Goal: Task Accomplishment & Management: Manage account settings

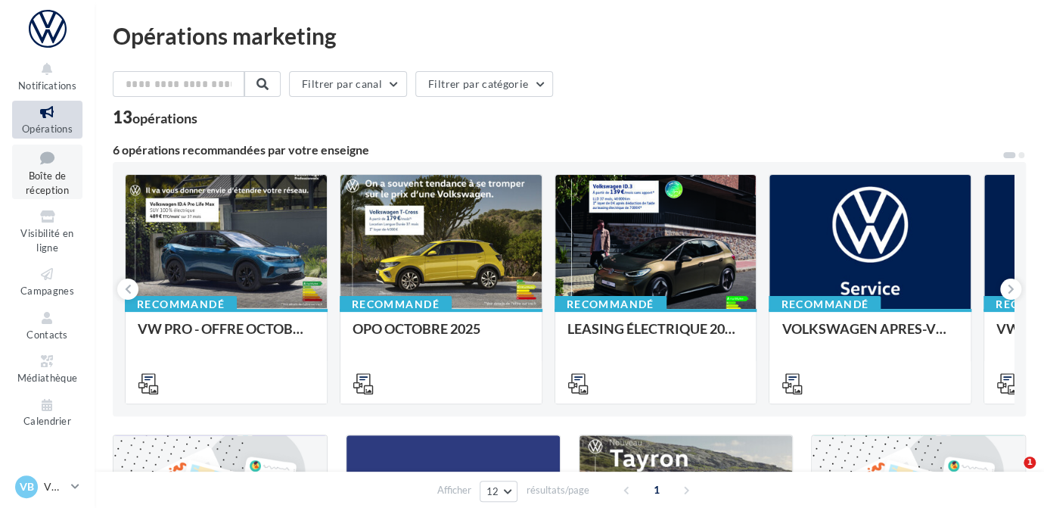
click at [58, 163] on icon at bounding box center [47, 158] width 61 height 20
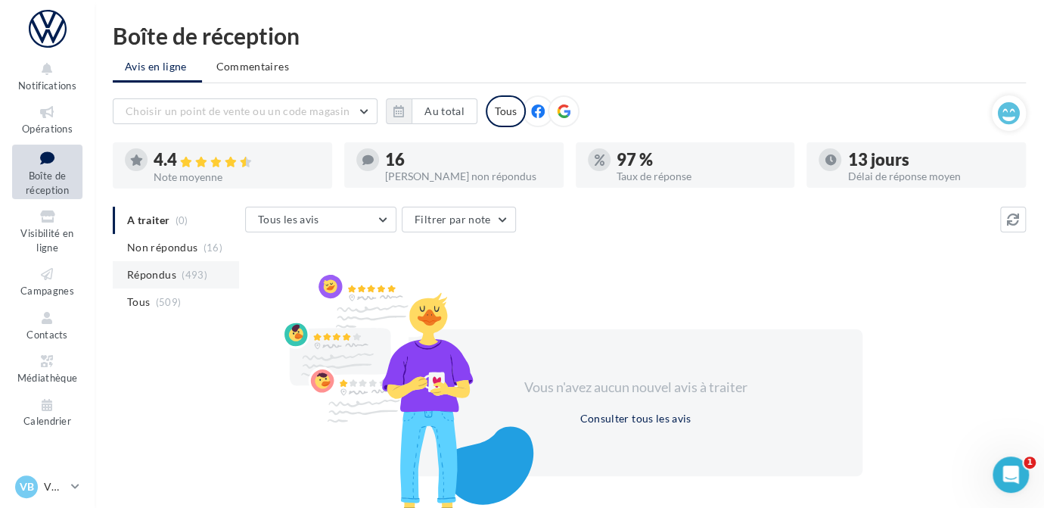
click at [171, 273] on span "Répondus" at bounding box center [151, 274] width 49 height 15
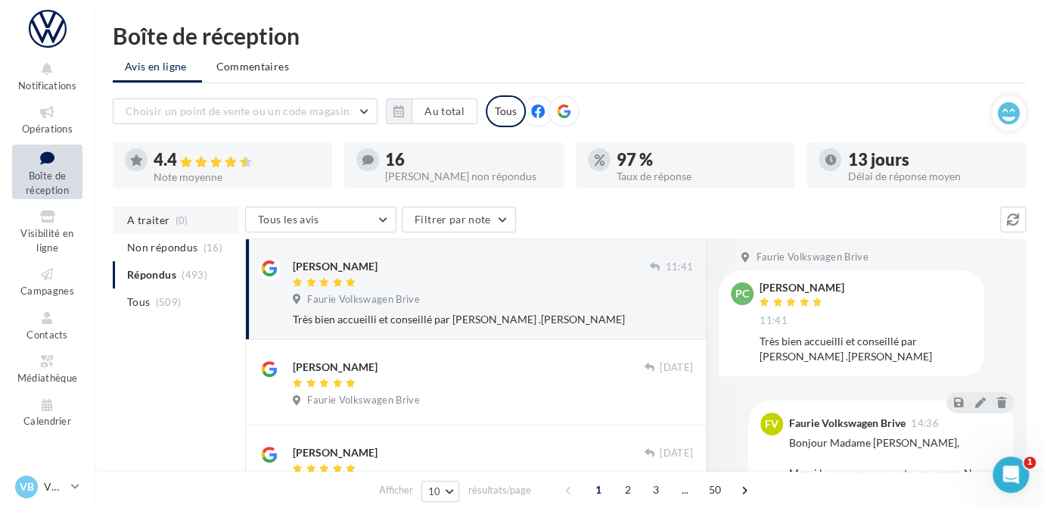
click at [160, 224] on span "A traiter" at bounding box center [148, 220] width 42 height 15
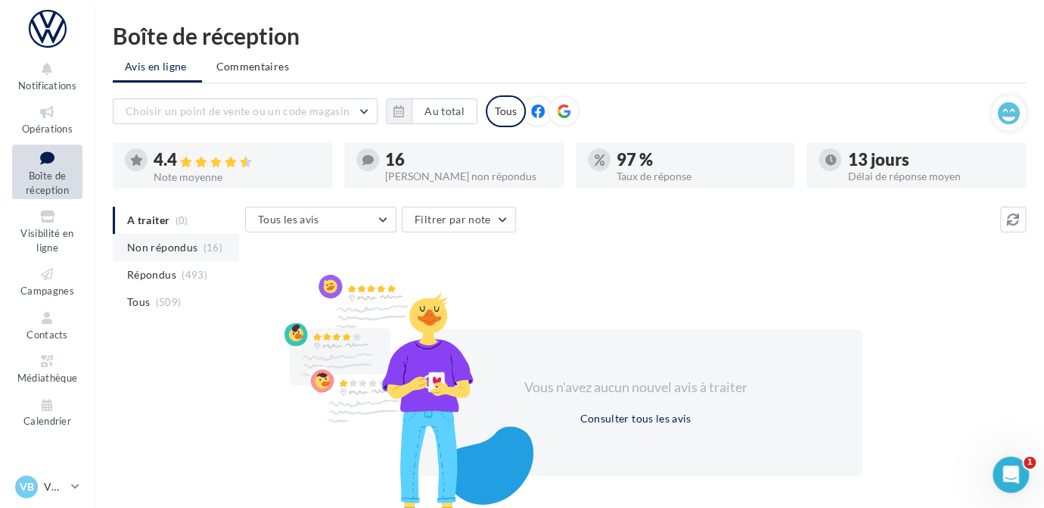
click at [151, 255] on li "Non répondus (16)" at bounding box center [176, 247] width 126 height 27
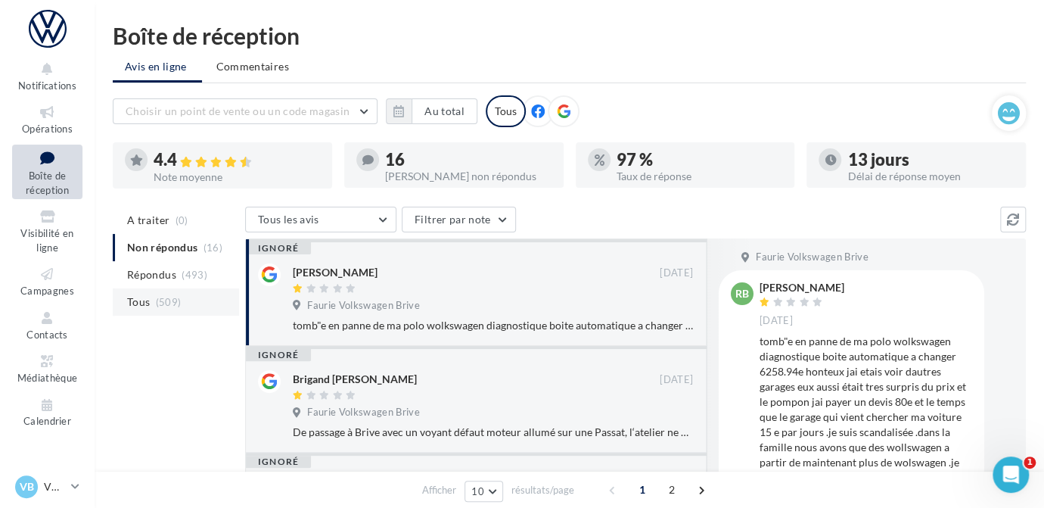
click at [161, 304] on span "(509)" at bounding box center [169, 302] width 26 height 12
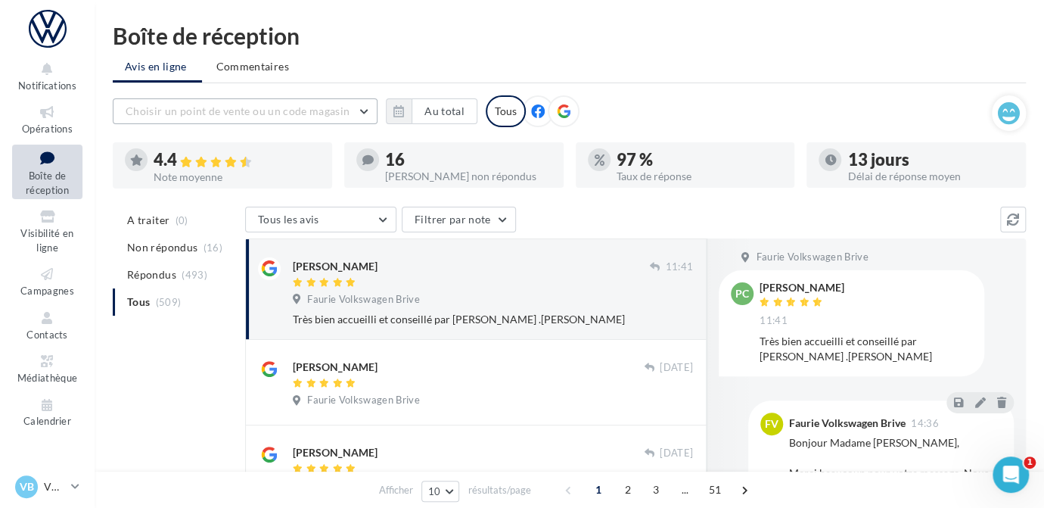
click at [240, 112] on span "Choisir un point de vente ou un code magasin" at bounding box center [238, 110] width 224 height 13
click at [240, 112] on input "text" at bounding box center [245, 111] width 265 height 26
click at [183, 273] on span "(493)" at bounding box center [195, 275] width 26 height 12
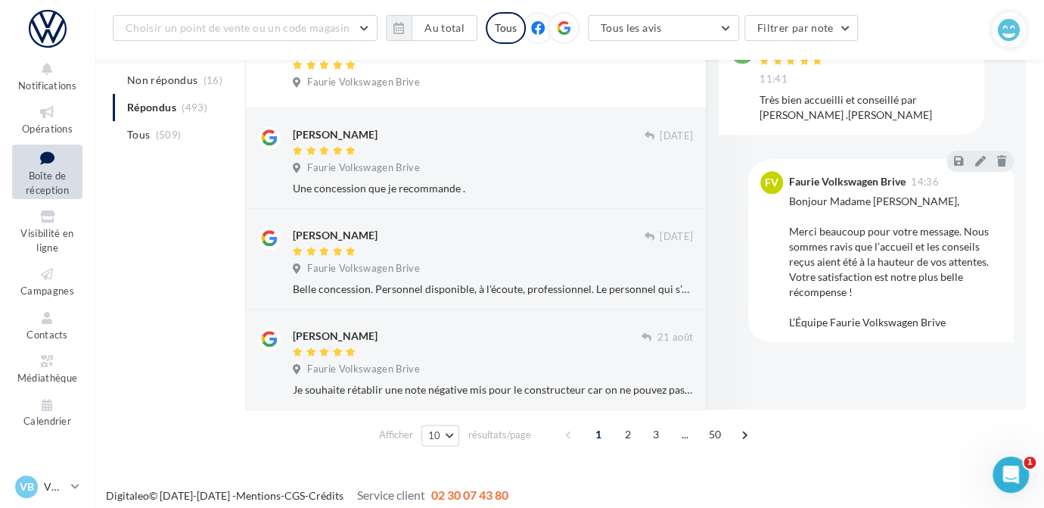
scroll to position [781, 0]
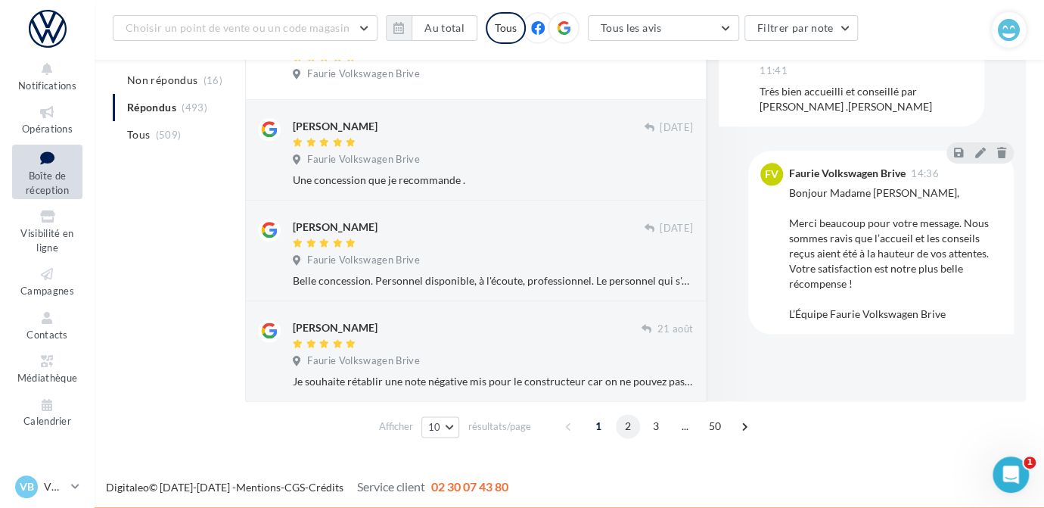
click at [632, 427] on span "2" at bounding box center [628, 426] width 24 height 24
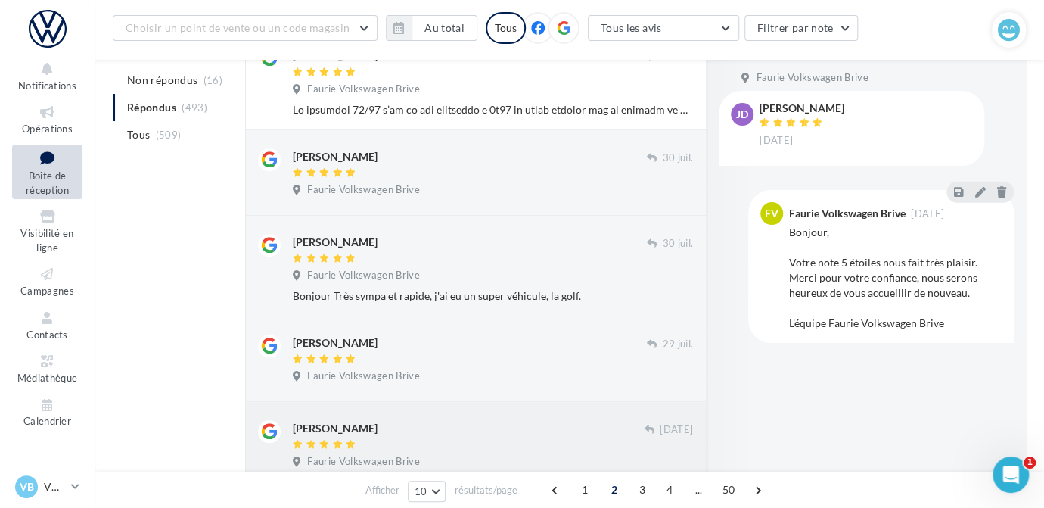
scroll to position [506, 0]
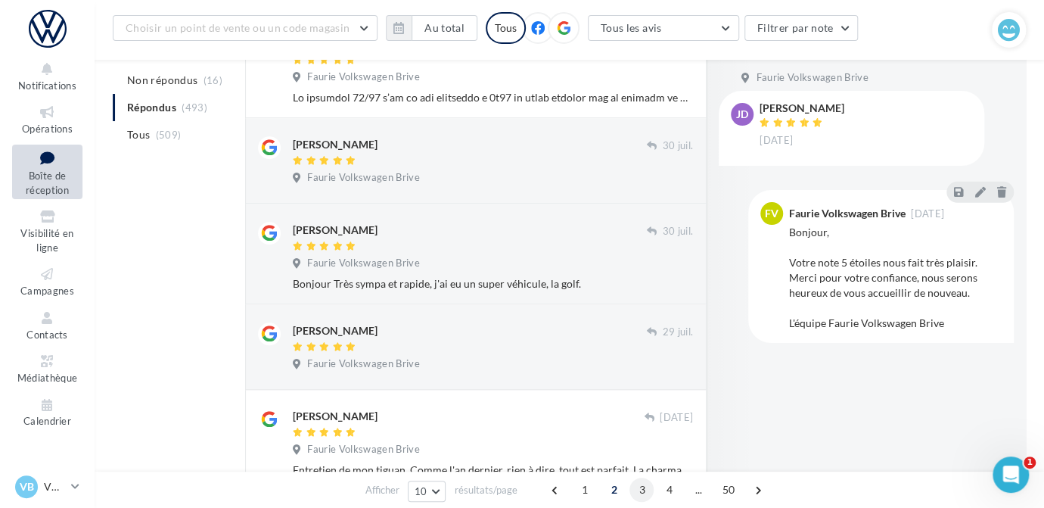
click at [637, 493] on span "3" at bounding box center [642, 490] width 24 height 24
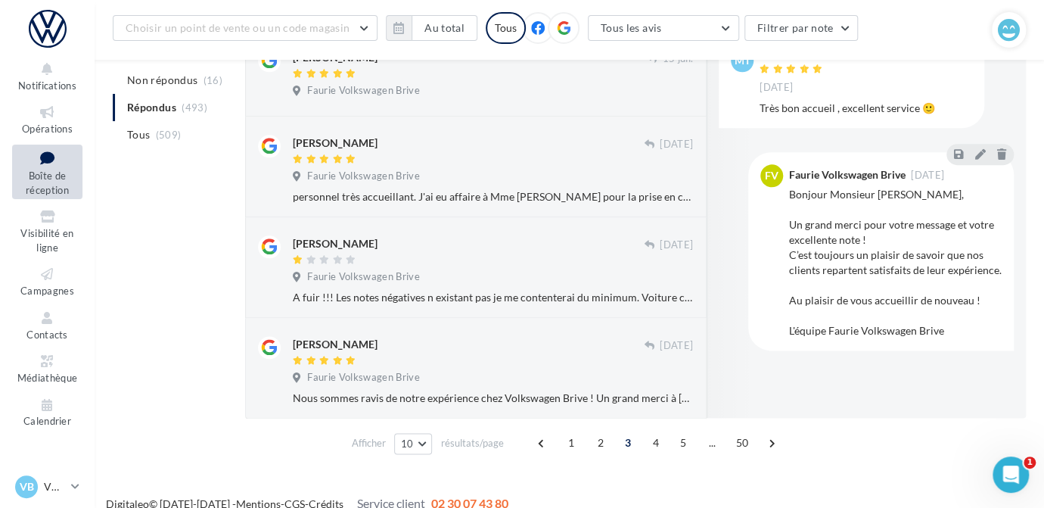
scroll to position [827, 0]
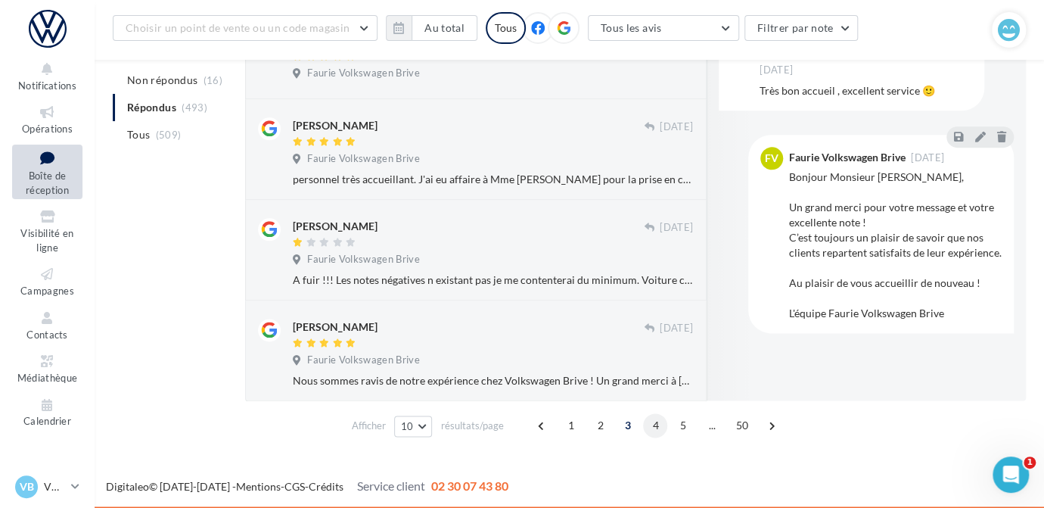
click at [659, 425] on span "4" at bounding box center [655, 425] width 24 height 24
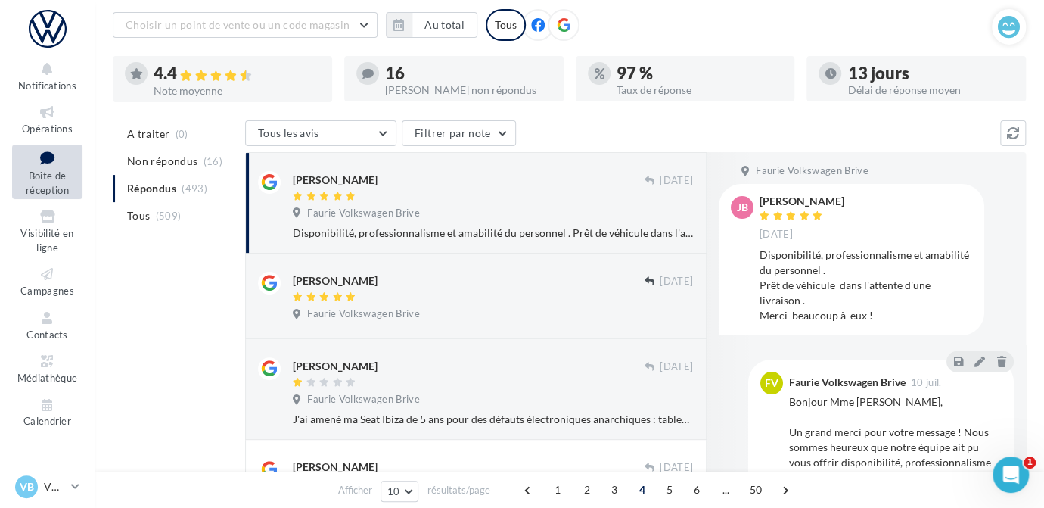
scroll to position [70, 0]
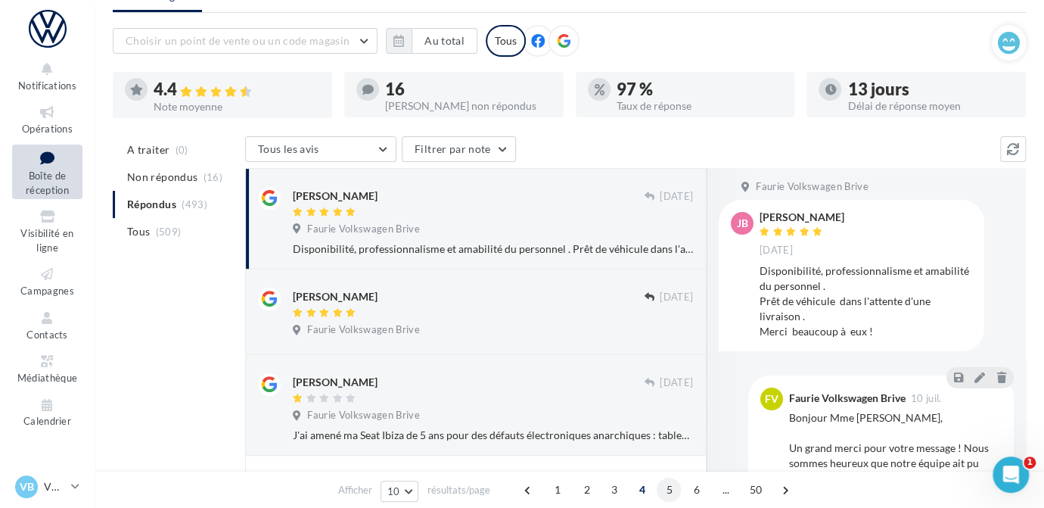
click at [674, 495] on span "5" at bounding box center [669, 490] width 24 height 24
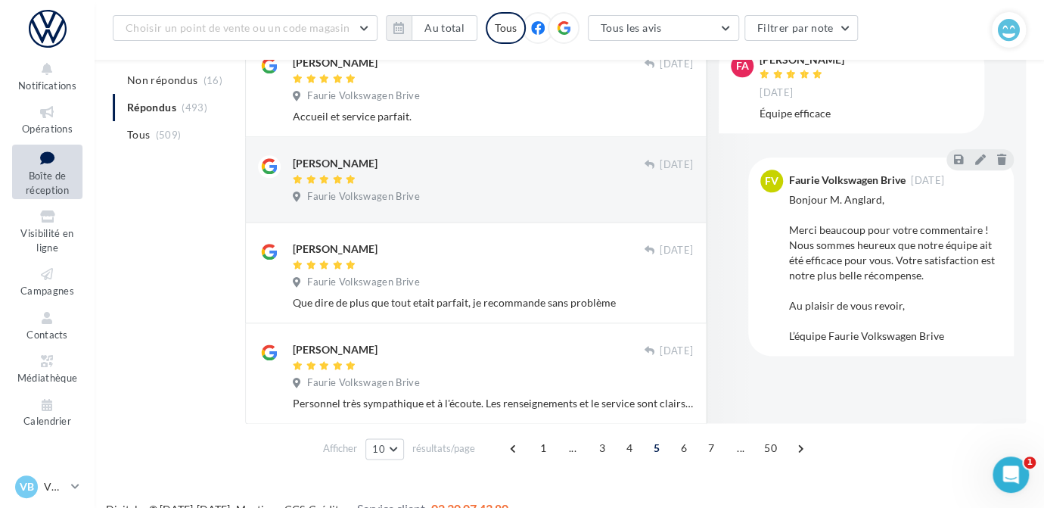
scroll to position [827, 0]
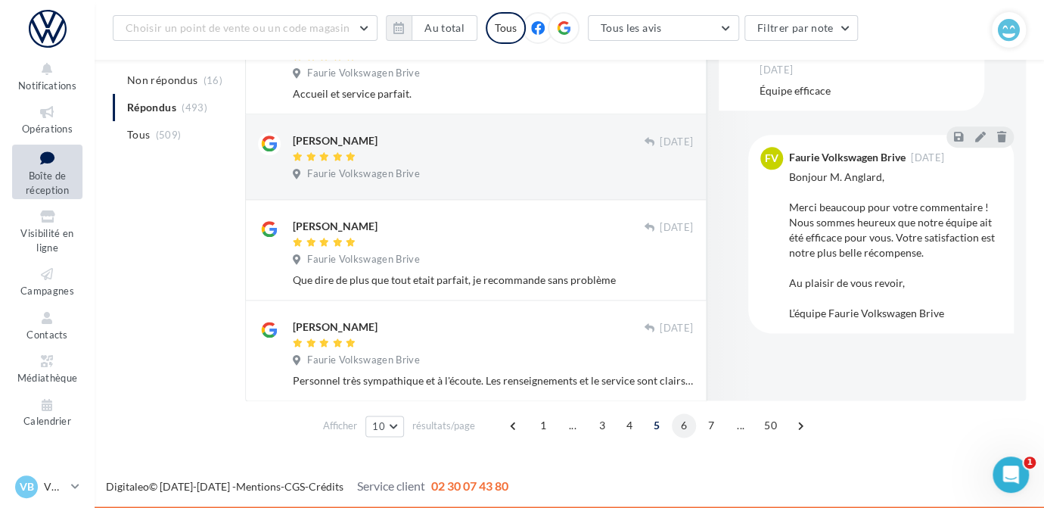
click at [679, 425] on span "6" at bounding box center [684, 425] width 24 height 24
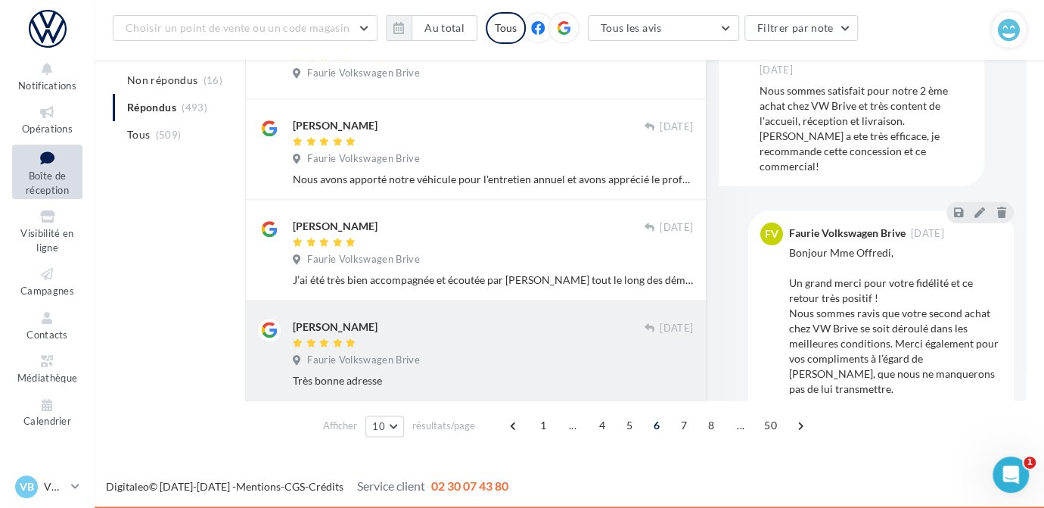
scroll to position [728, 0]
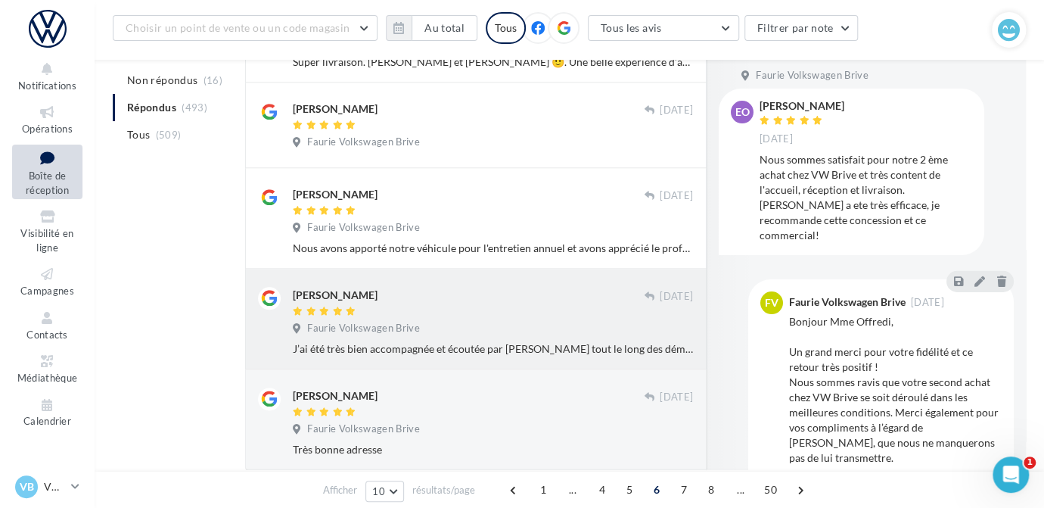
click at [383, 310] on div at bounding box center [468, 312] width 351 height 13
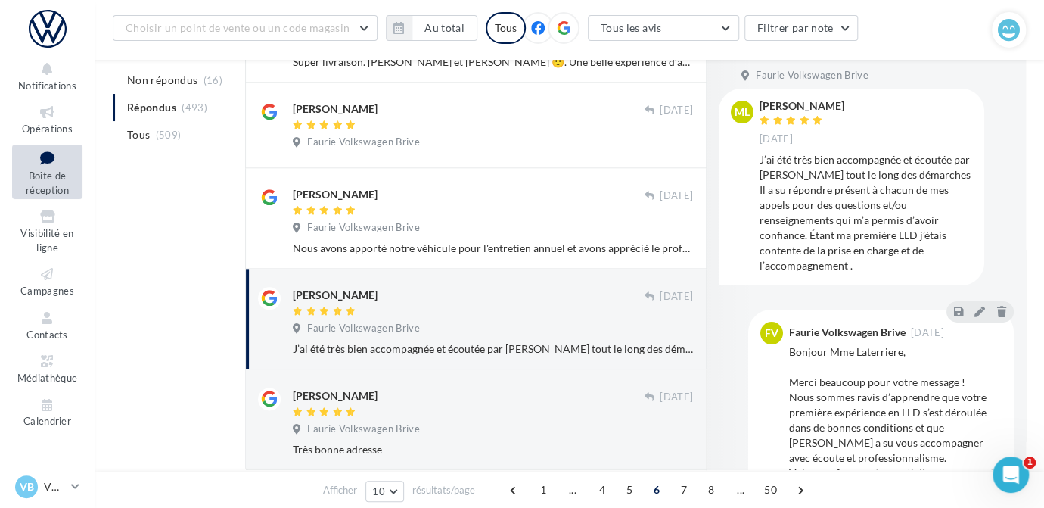
click at [884, 209] on div "J’ai été très bien accompagnée et écoutée par [PERSON_NAME] tout le long des dé…" at bounding box center [866, 212] width 213 height 121
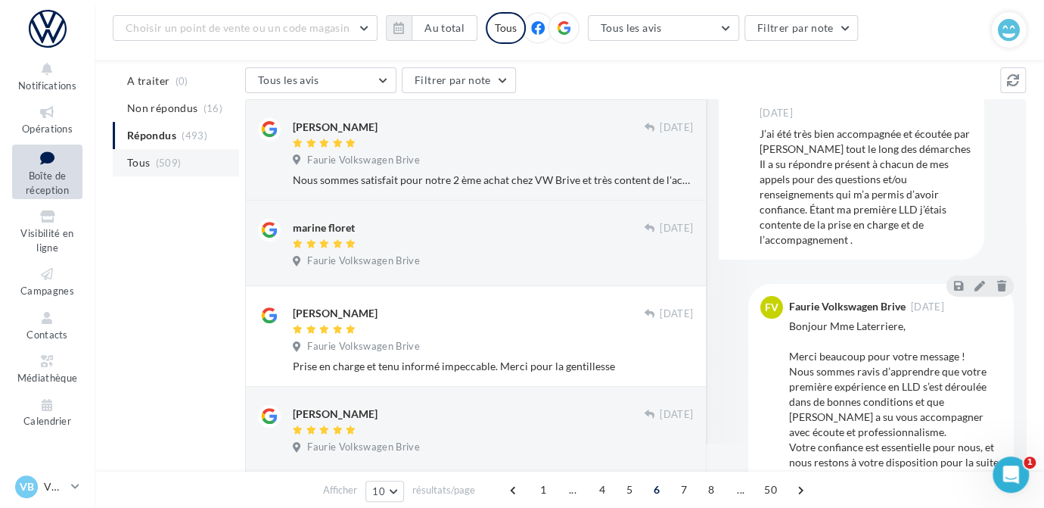
scroll to position [109, 0]
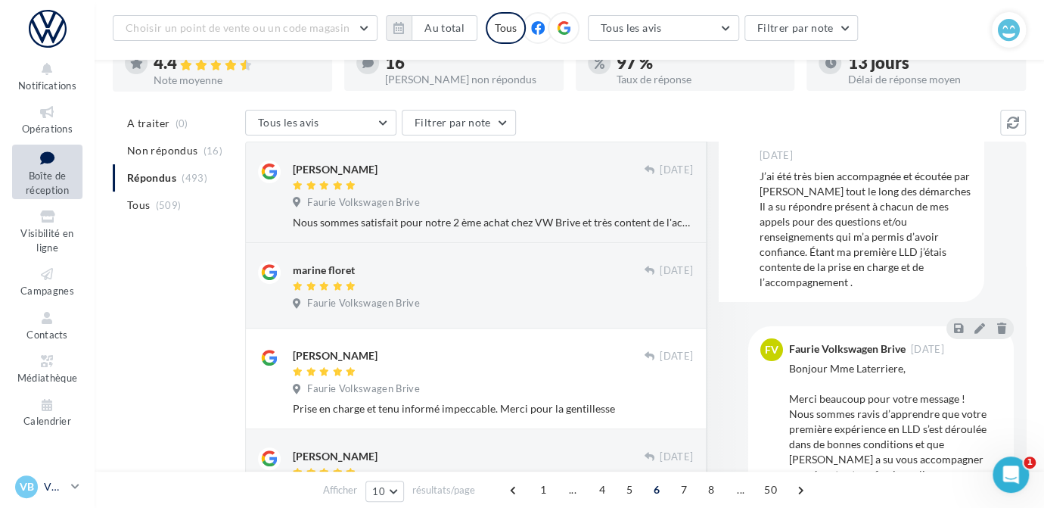
click at [64, 493] on p "VW BRIVE" at bounding box center [54, 486] width 21 height 15
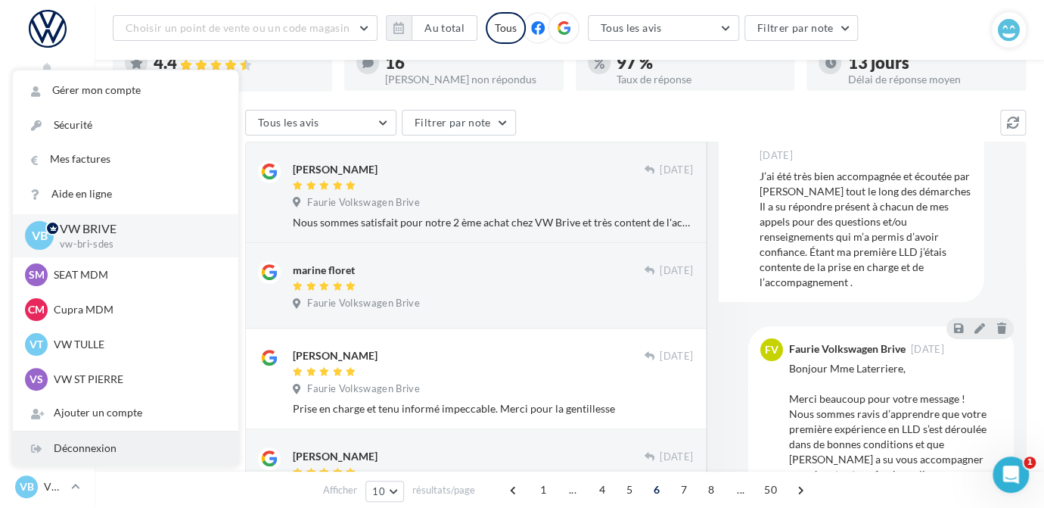
click at [72, 448] on div "Déconnexion" at bounding box center [126, 448] width 226 height 34
